Goal: Find specific page/section: Find specific page/section

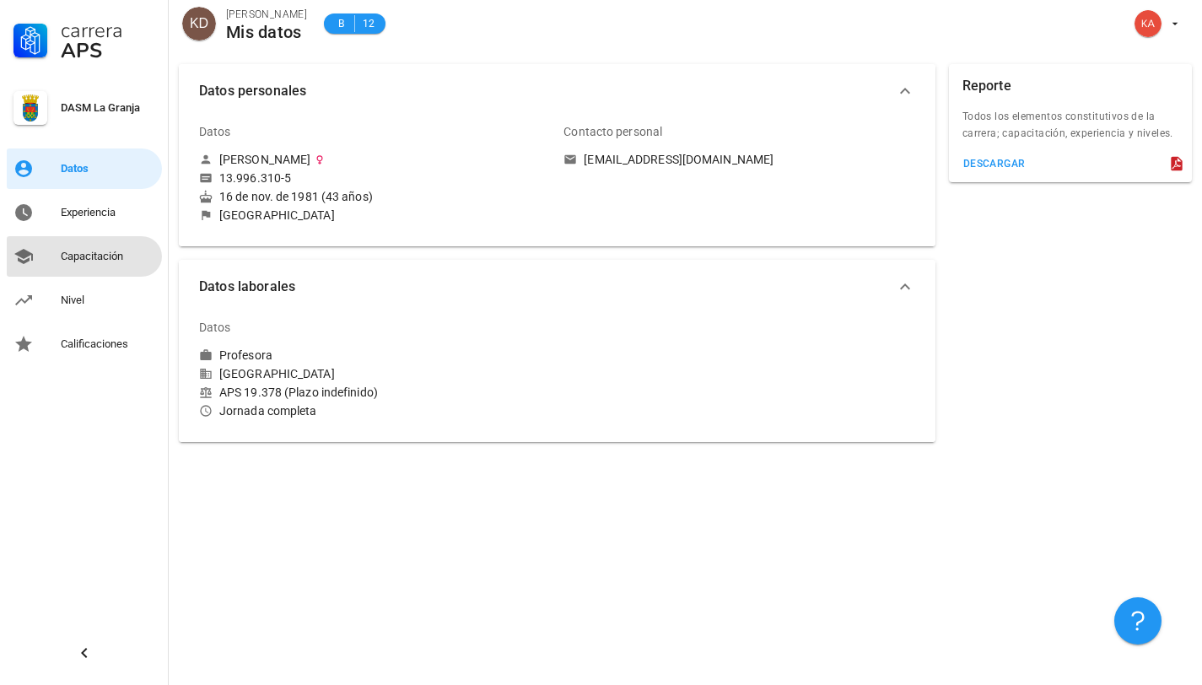
click at [121, 261] on div "Capacitación" at bounding box center [108, 256] width 94 height 13
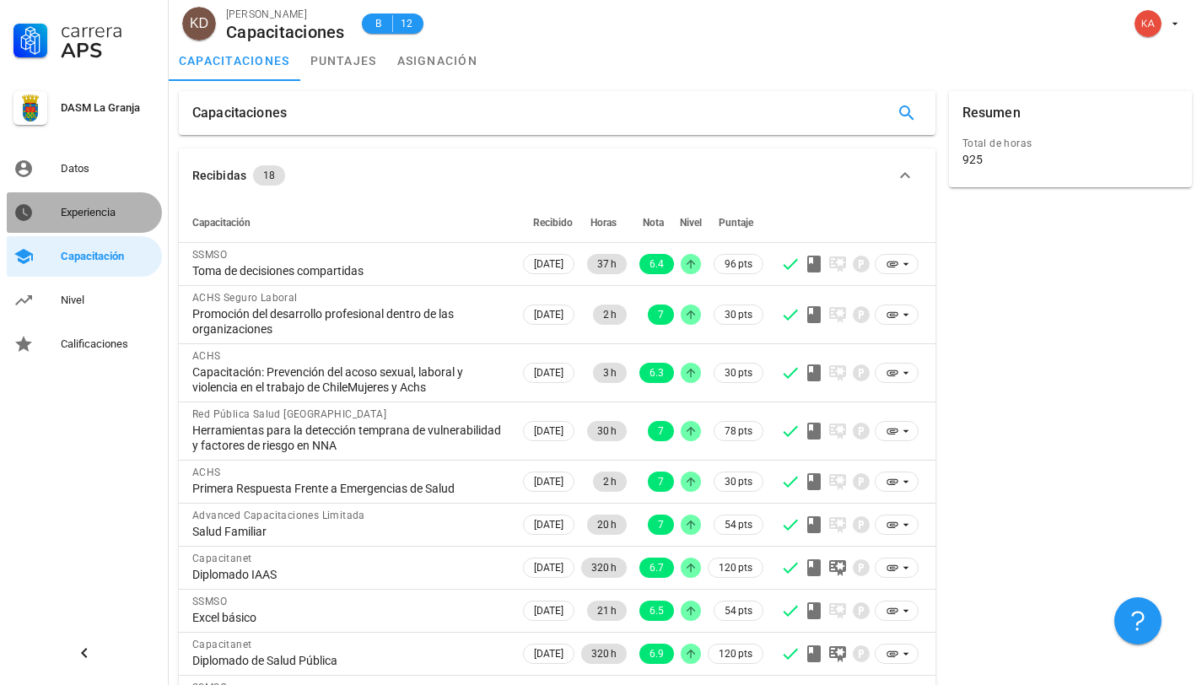
click at [120, 213] on div "Experiencia" at bounding box center [108, 212] width 94 height 13
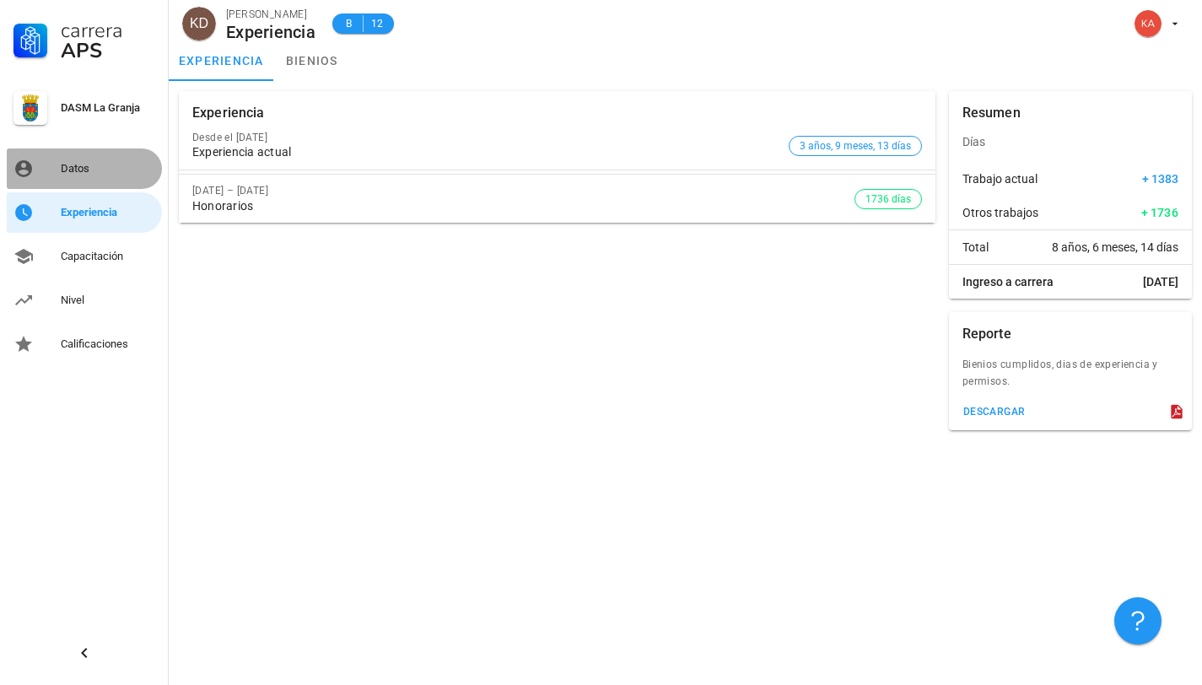
click at [89, 164] on div "Datos" at bounding box center [108, 168] width 94 height 13
